Goal: Task Accomplishment & Management: Use online tool/utility

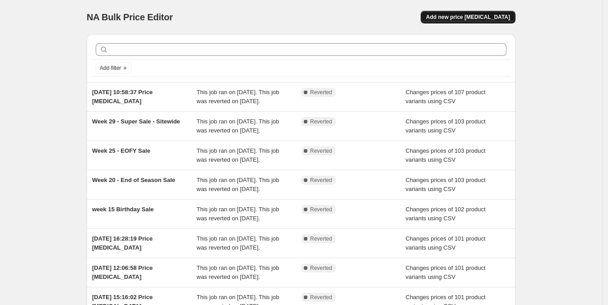
click at [500, 12] on button "Add new price [MEDICAL_DATA]" at bounding box center [468, 17] width 95 height 13
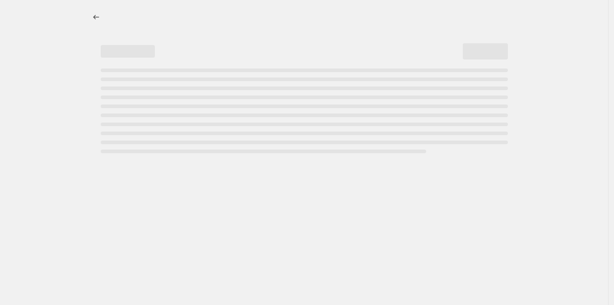
select select "percentage"
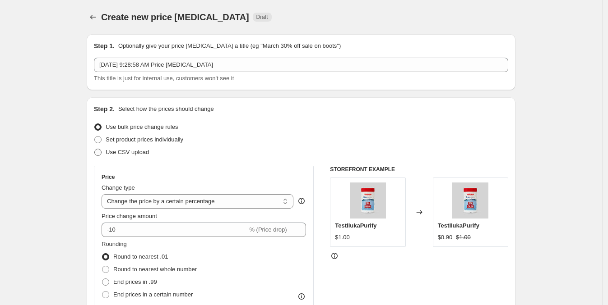
click at [122, 153] on span "Use CSV upload" at bounding box center [127, 152] width 43 height 7
click at [95, 149] on input "Use CSV upload" at bounding box center [94, 149] width 0 height 0
radio input "true"
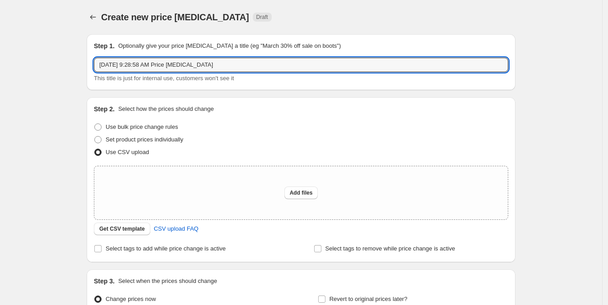
drag, startPoint x: 239, startPoint y: 66, endPoint x: 96, endPoint y: 83, distance: 144.1
click at [96, 83] on div "Step 1. Optionally give your price [MEDICAL_DATA] a title (eg "March 30% off sa…" at bounding box center [301, 62] width 429 height 56
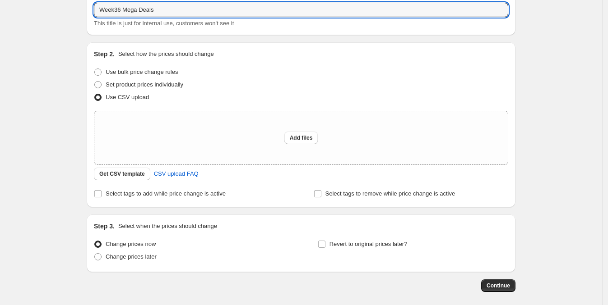
scroll to position [55, 0]
type input "Week36 Mega Deals"
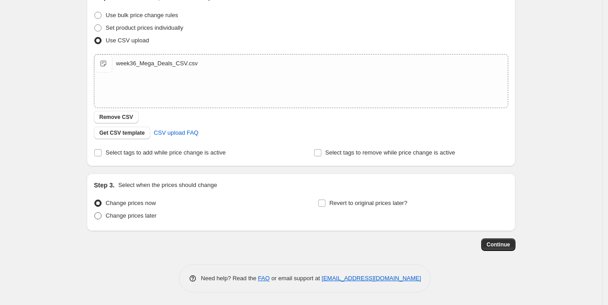
click at [115, 213] on span "Change prices later" at bounding box center [131, 216] width 51 height 7
click at [95, 213] on input "Change prices later" at bounding box center [94, 213] width 0 height 0
radio input "true"
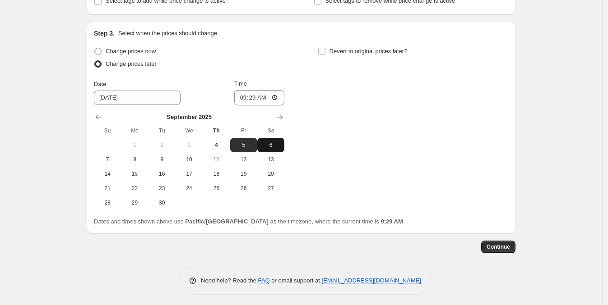
scroll to position [267, 0]
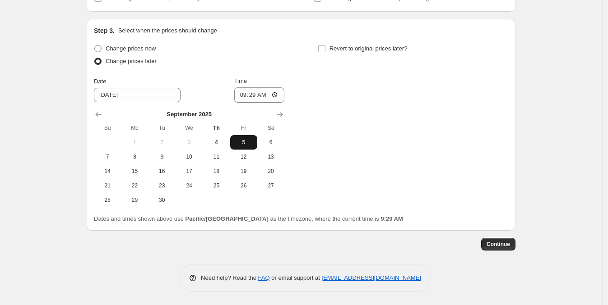
click at [242, 143] on span "5" at bounding box center [244, 142] width 20 height 7
click at [277, 92] on input "09:29" at bounding box center [259, 95] width 51 height 15
type input "02:01"
click at [347, 111] on div "Change prices now Change prices later Date [DATE] Time 02:[DATE] Mo Tu We Th Fr…" at bounding box center [301, 124] width 414 height 165
click at [348, 47] on span "Revert to original prices later?" at bounding box center [368, 48] width 78 height 7
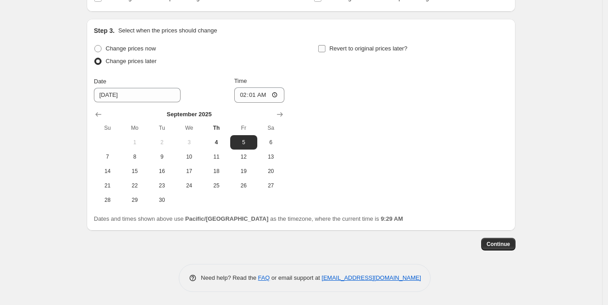
click at [325, 47] on input "Revert to original prices later?" at bounding box center [321, 48] width 7 height 7
checkbox input "true"
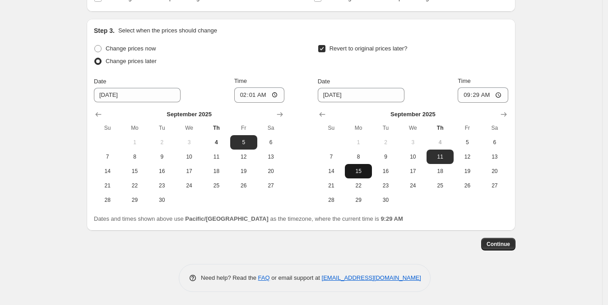
click at [361, 170] on span "15" at bounding box center [358, 171] width 20 height 7
click at [500, 93] on input "09:29" at bounding box center [483, 95] width 51 height 15
click at [395, 170] on span "16" at bounding box center [385, 171] width 20 height 7
type input "[DATE]"
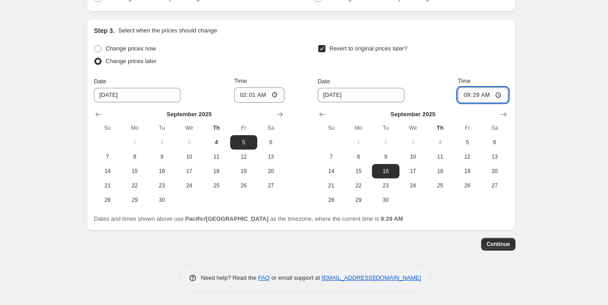
click at [501, 91] on input "09:29" at bounding box center [483, 95] width 51 height 15
type input "02:01"
click at [559, 121] on div "Create new price [MEDICAL_DATA]. This page is ready Create new price [MEDICAL_D…" at bounding box center [301, 19] width 602 height 573
click at [510, 241] on span "Continue" at bounding box center [497, 244] width 23 height 7
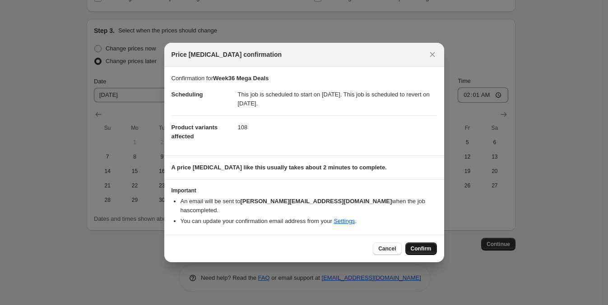
click at [413, 245] on span "Confirm" at bounding box center [421, 248] width 21 height 7
type input "Week36 Mega Deals"
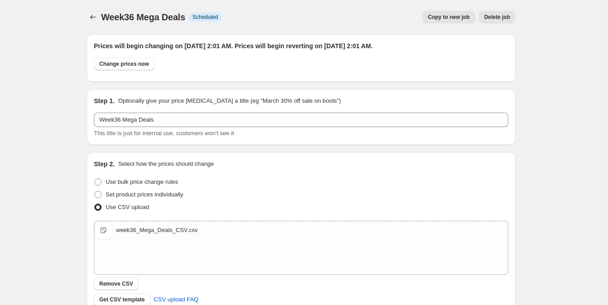
scroll to position [267, 0]
